Goal: Task Accomplishment & Management: Manage account settings

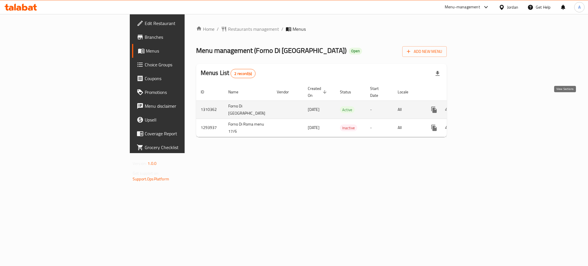
click at [479, 106] on icon "enhanced table" at bounding box center [475, 109] width 7 height 7
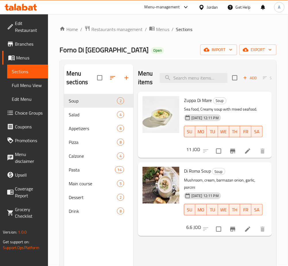
click at [74, 143] on span "Pizza" at bounding box center [93, 142] width 48 height 7
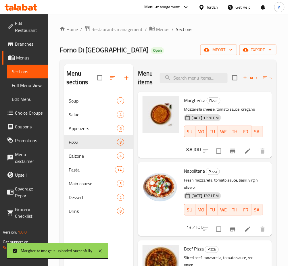
click at [244, 148] on icon at bounding box center [247, 151] width 7 height 7
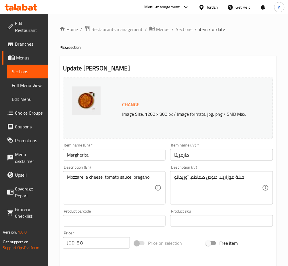
click at [134, 106] on span "Change" at bounding box center [130, 105] width 17 height 8
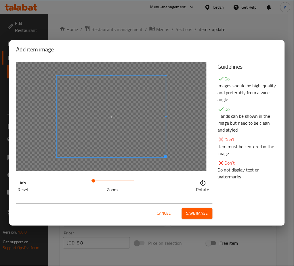
drag, startPoint x: 98, startPoint y: 181, endPoint x: 93, endPoint y: 184, distance: 5.7
click at [93, 183] on span at bounding box center [93, 180] width 3 height 3
click at [129, 159] on div at bounding box center [111, 116] width 190 height 109
drag, startPoint x: 103, startPoint y: 180, endPoint x: 94, endPoint y: 184, distance: 10.0
click at [94, 183] on span at bounding box center [93, 180] width 3 height 3
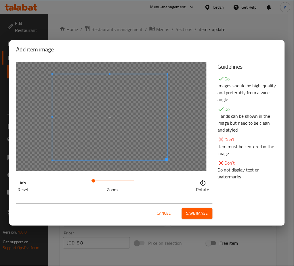
click at [120, 146] on span at bounding box center [109, 117] width 115 height 86
click at [191, 211] on span "Save image" at bounding box center [197, 213] width 22 height 7
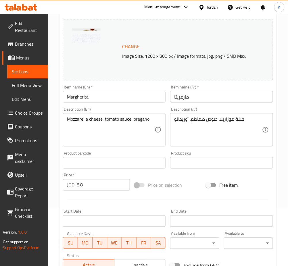
scroll to position [147, 0]
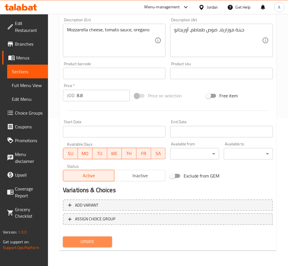
click at [93, 237] on button "Update" at bounding box center [87, 242] width 49 height 11
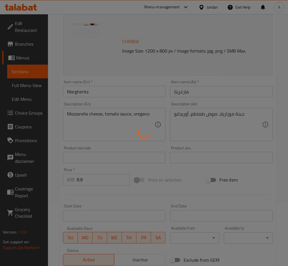
scroll to position [0, 0]
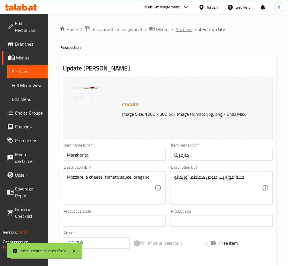
click at [188, 30] on span "Sections" at bounding box center [184, 29] width 16 height 7
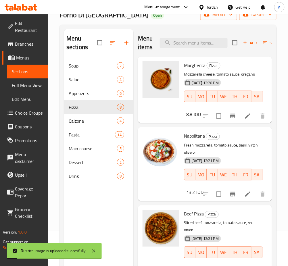
scroll to position [4, 0]
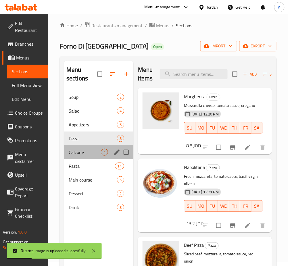
click at [68, 148] on div "Calzone 4" at bounding box center [98, 152] width 69 height 14
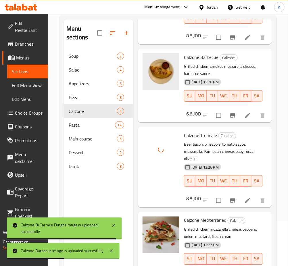
scroll to position [80, 0]
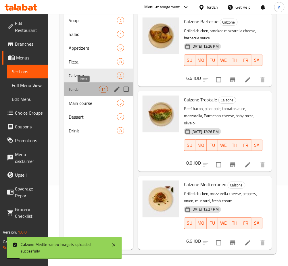
click at [89, 90] on span "Pasta" at bounding box center [84, 89] width 30 height 7
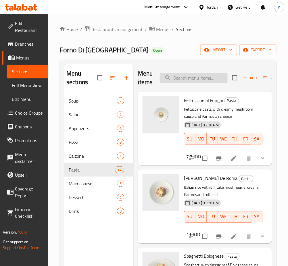
click at [220, 80] on input "search" at bounding box center [194, 78] width 68 height 10
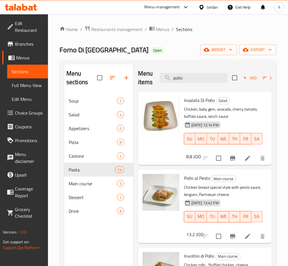
scroll to position [3, 0]
type input "pollo"
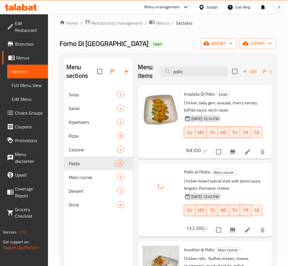
scroll to position [80, 0]
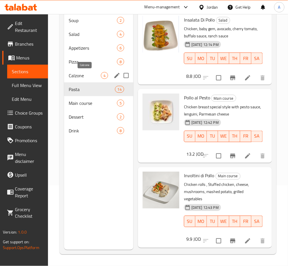
click at [80, 85] on div "Pasta 14" at bounding box center [98, 89] width 69 height 14
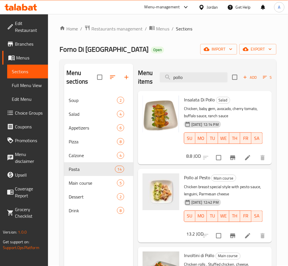
scroll to position [0, 0]
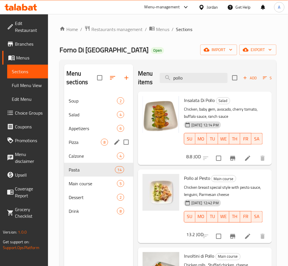
click at [94, 147] on div "Pizza 8" at bounding box center [98, 142] width 69 height 14
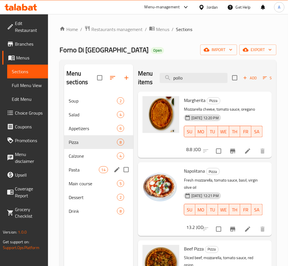
click at [86, 172] on span "Pasta" at bounding box center [84, 169] width 30 height 7
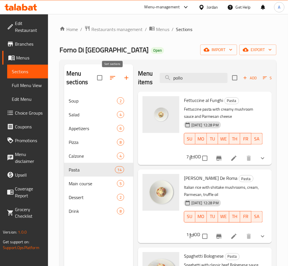
drag, startPoint x: 160, startPoint y: 78, endPoint x: 101, endPoint y: 78, distance: 59.2
click at [101, 78] on div "Menu sections Soup 2 Salad 4 Appetizers 6 Pizza 8 Calzone 4 Pasta 14 Main cours…" at bounding box center [168, 197] width 208 height 266
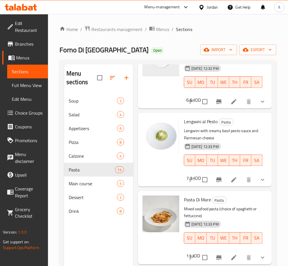
scroll to position [728, 0]
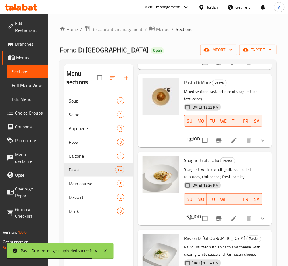
click at [197, 156] on span "Spaghetti alla Olio" at bounding box center [201, 160] width 35 height 9
click at [196, 156] on span "Spaghetti alla Olio" at bounding box center [201, 160] width 35 height 9
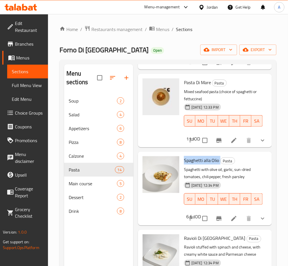
copy h6 "Spaghetti alla Olio"
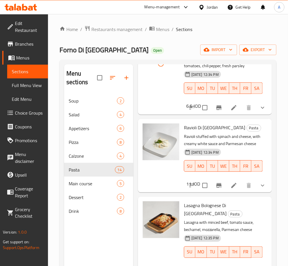
scroll to position [843, 0]
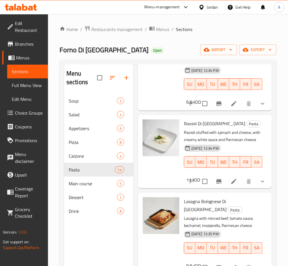
click at [207, 124] on span "Ravioli Di [GEOGRAPHIC_DATA]" at bounding box center [214, 123] width 61 height 9
copy h6 "Ravioli Di [GEOGRAPHIC_DATA]"
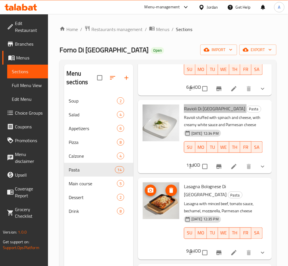
scroll to position [869, 0]
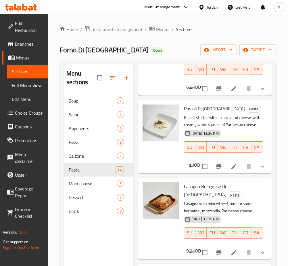
click at [213, 182] on span "Lasagna Bolognese Di [GEOGRAPHIC_DATA]" at bounding box center [205, 190] width 43 height 17
copy h6 "Lasagna Bolognese Di [GEOGRAPHIC_DATA]"
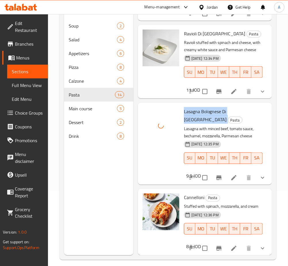
scroll to position [80, 0]
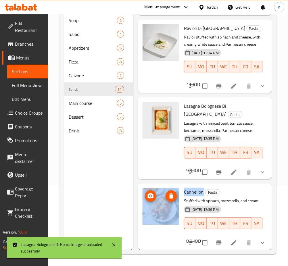
drag, startPoint x: 202, startPoint y: 178, endPoint x: 178, endPoint y: 179, distance: 24.7
click at [178, 186] on div "Cannelloni Pasta Stuffed with spinach, mozzarella, and cream [DATE] 12:36 PM SU…" at bounding box center [204, 217] width 129 height 62
copy div "Cannelloni"
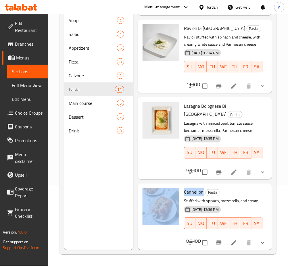
copy div "Cannelloni"
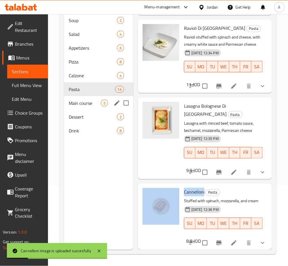
click at [95, 105] on span "Main course" at bounding box center [85, 103] width 32 height 7
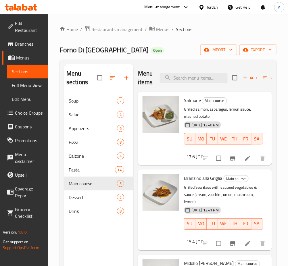
click at [192, 102] on span "Salmone" at bounding box center [192, 100] width 17 height 9
copy h6 "Salmone"
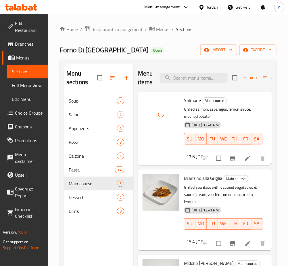
click at [203, 176] on span "Branzino alla Griglia" at bounding box center [203, 178] width 38 height 9
copy h6 "Branzino alla Griglia"
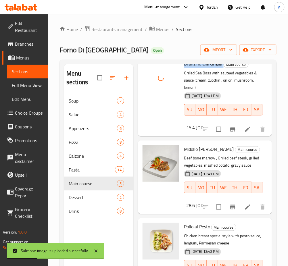
scroll to position [115, 0]
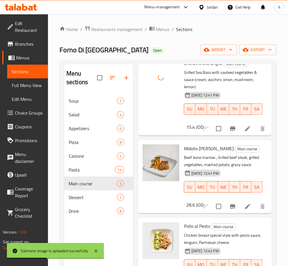
click at [200, 151] on span "Midollo [PERSON_NAME]" at bounding box center [209, 148] width 50 height 9
copy h6 "Midollo [PERSON_NAME]"
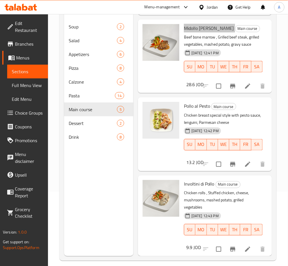
scroll to position [80, 0]
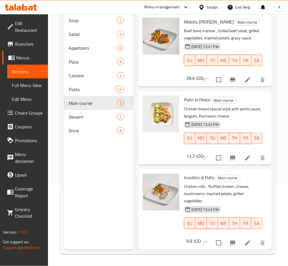
click at [198, 174] on span "Involtini di Pollo" at bounding box center [199, 178] width 30 height 9
copy h6 "Involtini di Pollo"
click at [93, 113] on span "Dessert" at bounding box center [85, 116] width 32 height 7
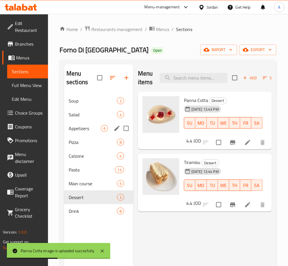
click at [74, 124] on div "Appetizers 6" at bounding box center [98, 129] width 69 height 14
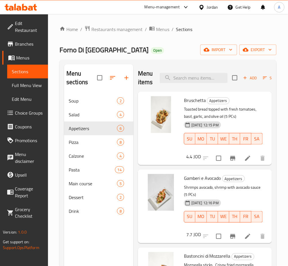
click at [194, 95] on div "Bruschetta Appetizers Toasted bread topped with fresh tomatoes, basil, garlic, …" at bounding box center [223, 124] width 83 height 61
click at [191, 98] on span "Bruschetta" at bounding box center [195, 100] width 22 height 9
click at [194, 174] on span "Gamberi e Avocado" at bounding box center [202, 178] width 37 height 9
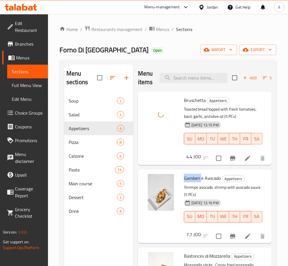
click at [194, 174] on span "Gamberi e Avocado" at bounding box center [202, 178] width 37 height 9
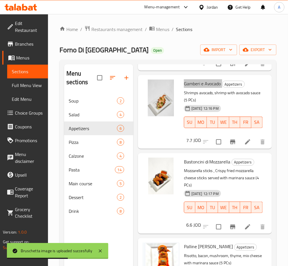
scroll to position [115, 0]
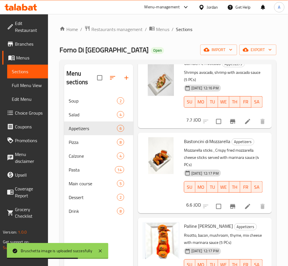
click at [209, 138] on span "Bastoncini di Mozzarella" at bounding box center [207, 141] width 47 height 9
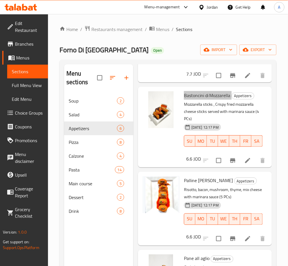
scroll to position [223, 0]
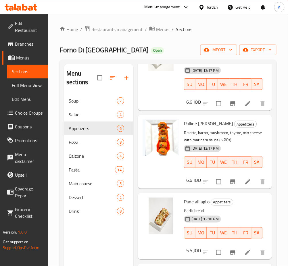
click at [208, 119] on span "Palline [PERSON_NAME]" at bounding box center [208, 123] width 49 height 9
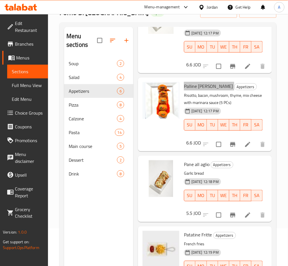
scroll to position [80, 0]
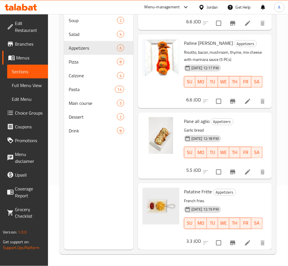
click at [198, 117] on span "Pane all aglio" at bounding box center [197, 121] width 26 height 9
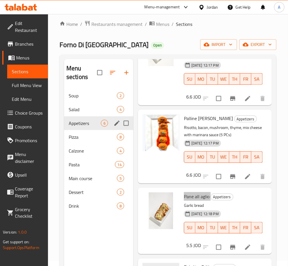
scroll to position [4, 0]
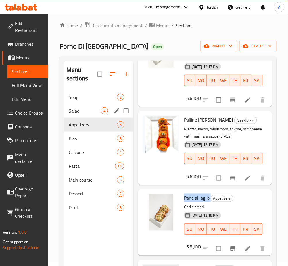
click at [80, 110] on span "Salad" at bounding box center [85, 110] width 32 height 7
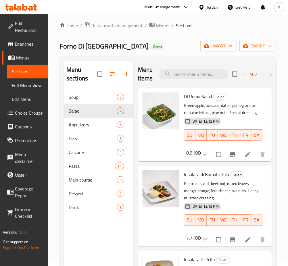
click at [203, 96] on span "DI Roma Salad" at bounding box center [198, 96] width 28 height 9
click at [202, 97] on span "DI Roma Salad" at bounding box center [198, 96] width 28 height 9
click at [201, 97] on span "DI Roma Salad" at bounding box center [198, 96] width 28 height 9
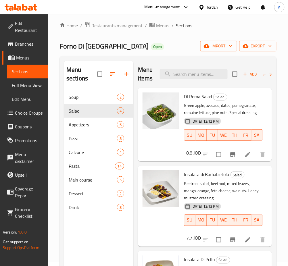
click at [209, 175] on span "Insalata di Barbabietola" at bounding box center [206, 174] width 45 height 9
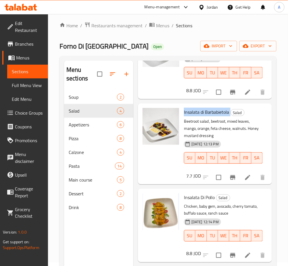
scroll to position [76, 0]
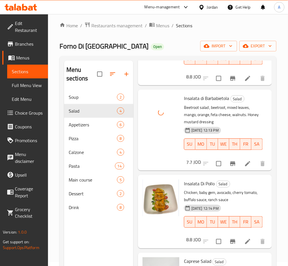
click at [203, 182] on span "Insalata Di Pollo" at bounding box center [199, 183] width 31 height 9
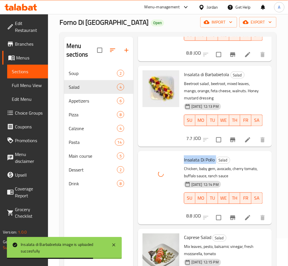
scroll to position [80, 0]
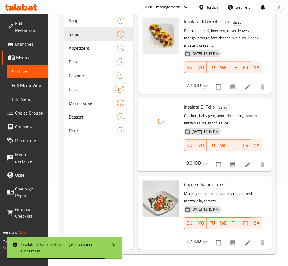
click at [198, 182] on span "Caprese Salad" at bounding box center [197, 184] width 27 height 9
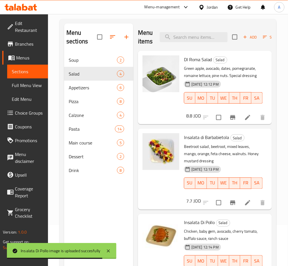
scroll to position [0, 0]
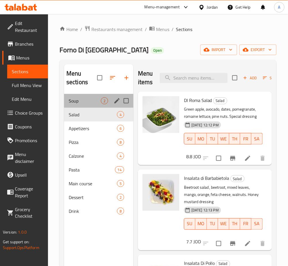
click at [93, 106] on div "Soup 2" at bounding box center [98, 101] width 69 height 14
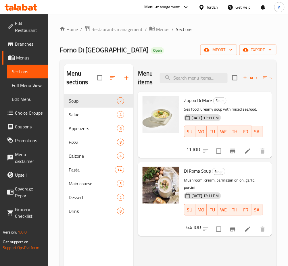
click at [190, 97] on span "Zuppa Di Mare" at bounding box center [198, 100] width 28 height 9
click at [195, 166] on div "Di Roma Soup Soup Mushroom, cream, barmazan onion, garlic, porcini [DATE] 12:11…" at bounding box center [223, 195] width 83 height 61
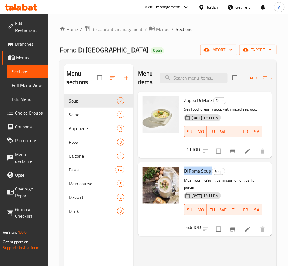
click at [195, 166] on div "Di Roma Soup Soup Mushroom, cream, barmazan onion, garlic, porcini [DATE] 12:11…" at bounding box center [223, 195] width 83 height 61
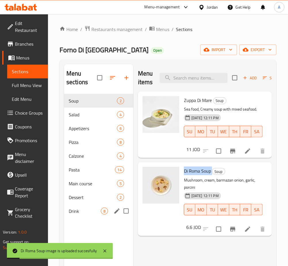
click at [95, 205] on div "Drink 8" at bounding box center [98, 211] width 69 height 14
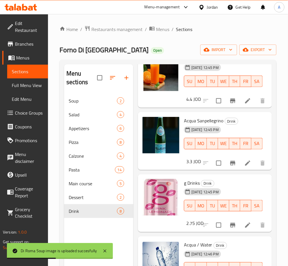
scroll to position [115, 0]
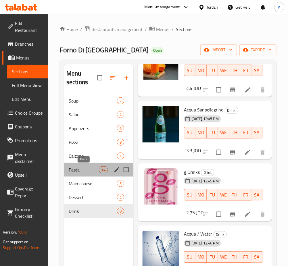
click at [80, 167] on span "Pasta" at bounding box center [84, 169] width 30 height 7
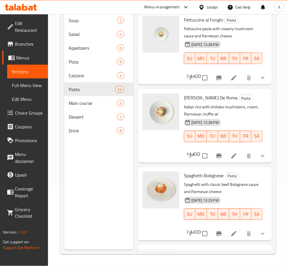
click at [96, 180] on div "Menu sections Soup 2 Salad 4 Appetizers 6 Pizza 8 Calzone 4 Pasta 14 Main cours…" at bounding box center [98, 117] width 69 height 266
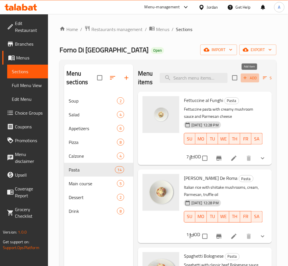
click at [251, 78] on span "Add" at bounding box center [250, 78] width 16 height 7
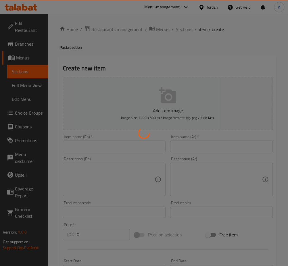
click at [143, 147] on div at bounding box center [144, 133] width 288 height 266
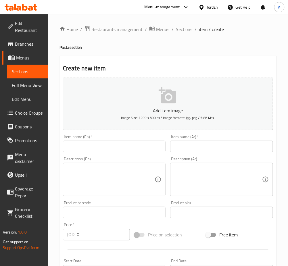
click at [143, 147] on input "text" at bounding box center [114, 146] width 103 height 11
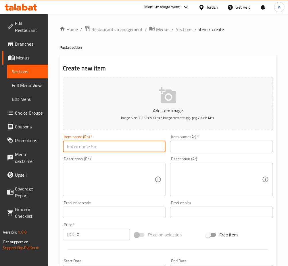
paste input "Squid ink pasta"
type input "Squid ink pasta"
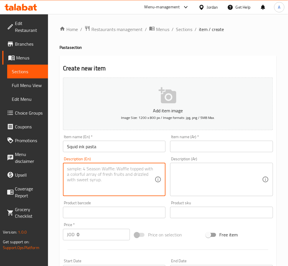
click at [103, 178] on textarea at bounding box center [111, 179] width 88 height 27
click at [215, 173] on textarea at bounding box center [218, 179] width 88 height 27
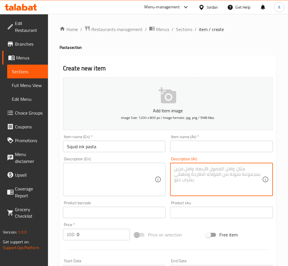
paste textarea "تشري توميتو. ثوم. باستا الحبار. شرمب. كافيار , فلفل حار"
type textarea "تشري توميتو. ثوم. باستا الحبار. شرمب. كافيار , فلفل حار"
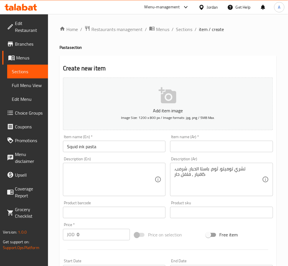
click at [97, 177] on textarea at bounding box center [111, 179] width 88 height 27
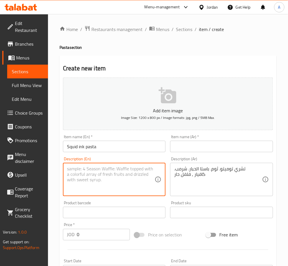
click at [210, 149] on input "text" at bounding box center [221, 146] width 103 height 11
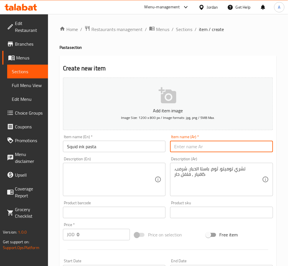
paste input "[PERSON_NAME]"
type input "[PERSON_NAME]"
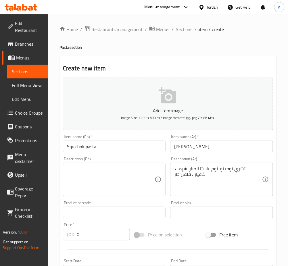
click at [80, 184] on textarea at bounding box center [111, 179] width 88 height 27
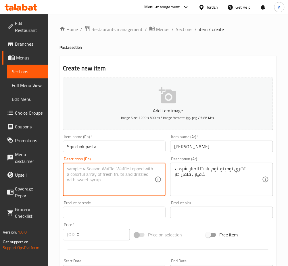
paste textarea "Cherry tomato, garlic, squid ink pasta, shrimp, caviar, chili pepper."
type textarea "Cherry tomato, garlic, squid ink pasta, shrimp, caviar, chili pepper."
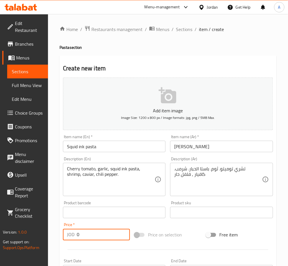
drag, startPoint x: 95, startPoint y: 233, endPoint x: 45, endPoint y: 238, distance: 50.2
click at [45, 238] on div "Edit Restaurant Branches Menus Sections Full Menu View Edit Menu Choice Groups …" at bounding box center [144, 210] width 288 height 392
type input "9.9"
click at [89, 135] on div "Item name (En)   * Squid ink pasta Item name (En) *" at bounding box center [114, 144] width 103 height 18
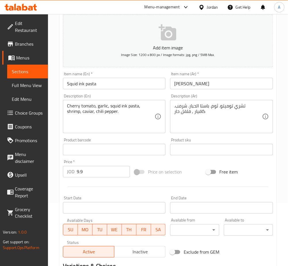
scroll to position [139, 0]
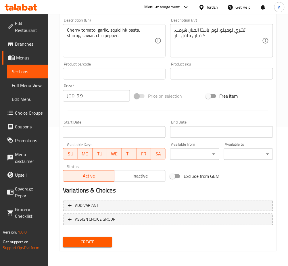
click at [102, 239] on span "Create" at bounding box center [88, 242] width 40 height 7
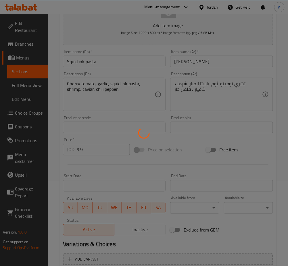
type input "0"
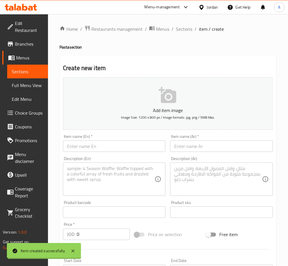
scroll to position [0, 0]
click at [185, 30] on span "Sections" at bounding box center [184, 29] width 16 height 7
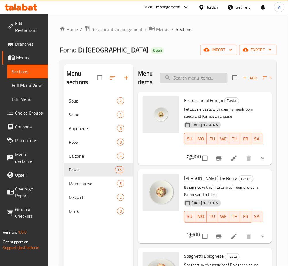
click at [196, 76] on input "search" at bounding box center [194, 78] width 68 height 10
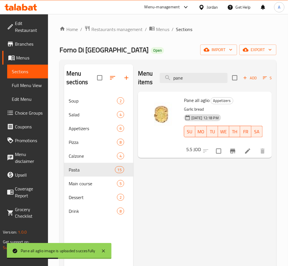
drag, startPoint x: 192, startPoint y: 77, endPoint x: 114, endPoint y: 77, distance: 78.1
click at [114, 77] on div "Menu sections Soup 2 Salad 4 Appetizers 6 Pizza 8 Calzone 4 Pasta 15 Main cours…" at bounding box center [168, 197] width 208 height 266
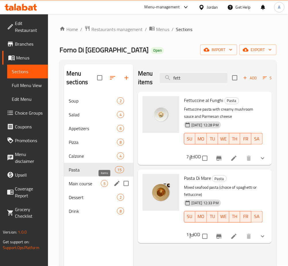
type input "fett"
click at [106, 185] on span "5" at bounding box center [104, 183] width 7 height 5
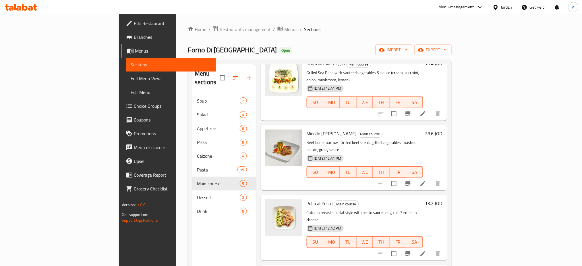
scroll to position [62, 0]
